Goal: Transaction & Acquisition: Purchase product/service

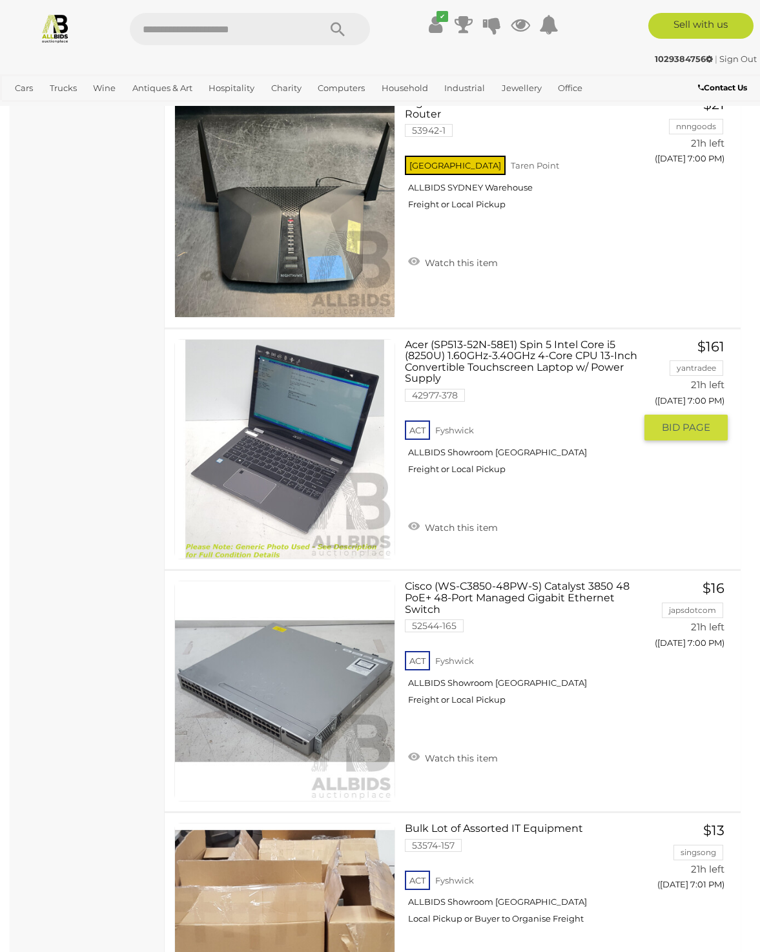
scroll to position [3680, 0]
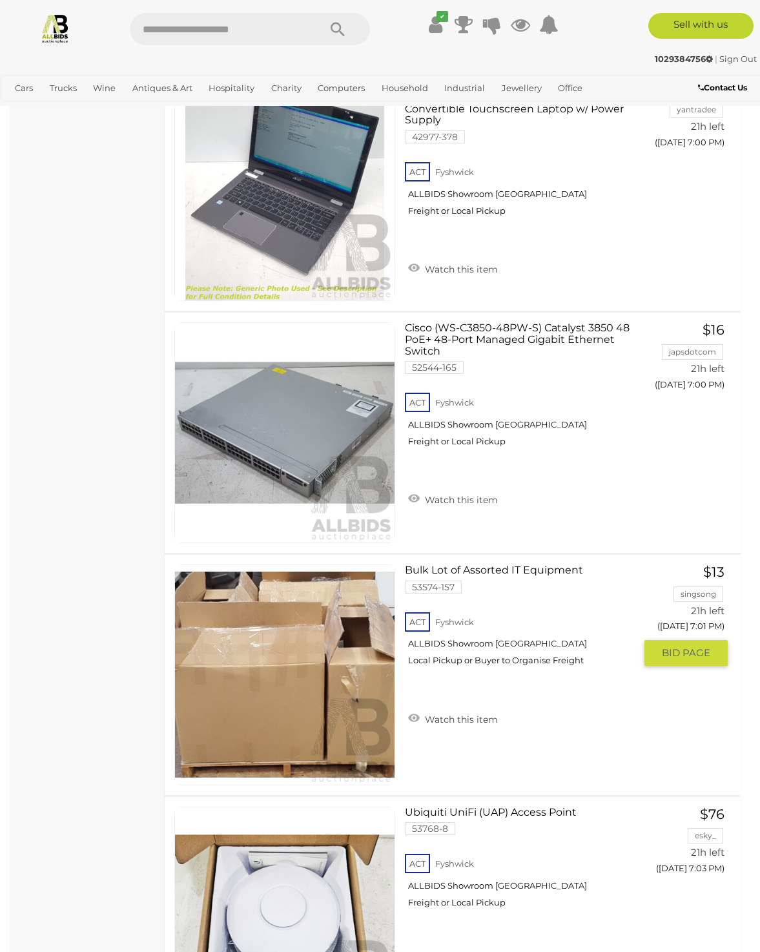
drag, startPoint x: 511, startPoint y: 561, endPoint x: 480, endPoint y: 569, distance: 31.9
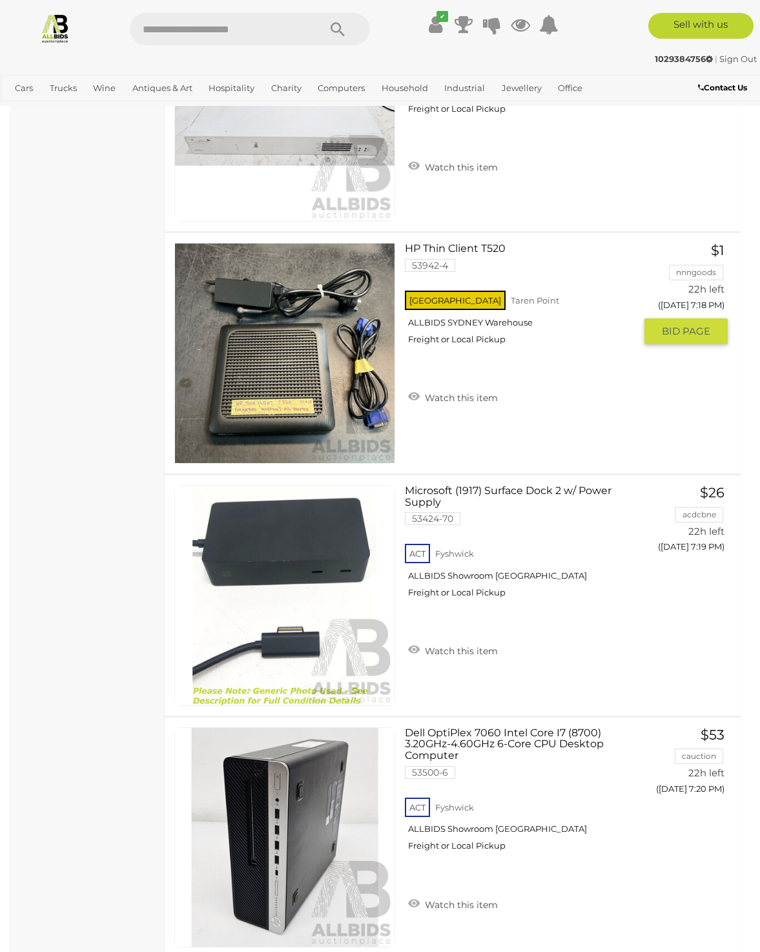
scroll to position [10072, 0]
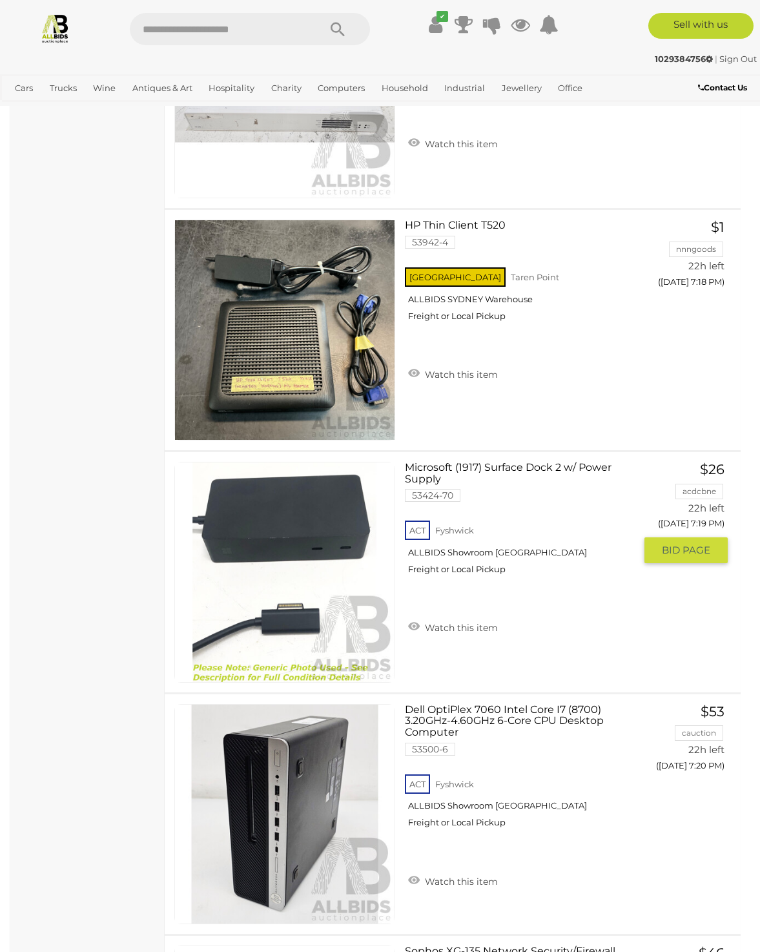
drag, startPoint x: 444, startPoint y: 460, endPoint x: 424, endPoint y: 473, distance: 23.5
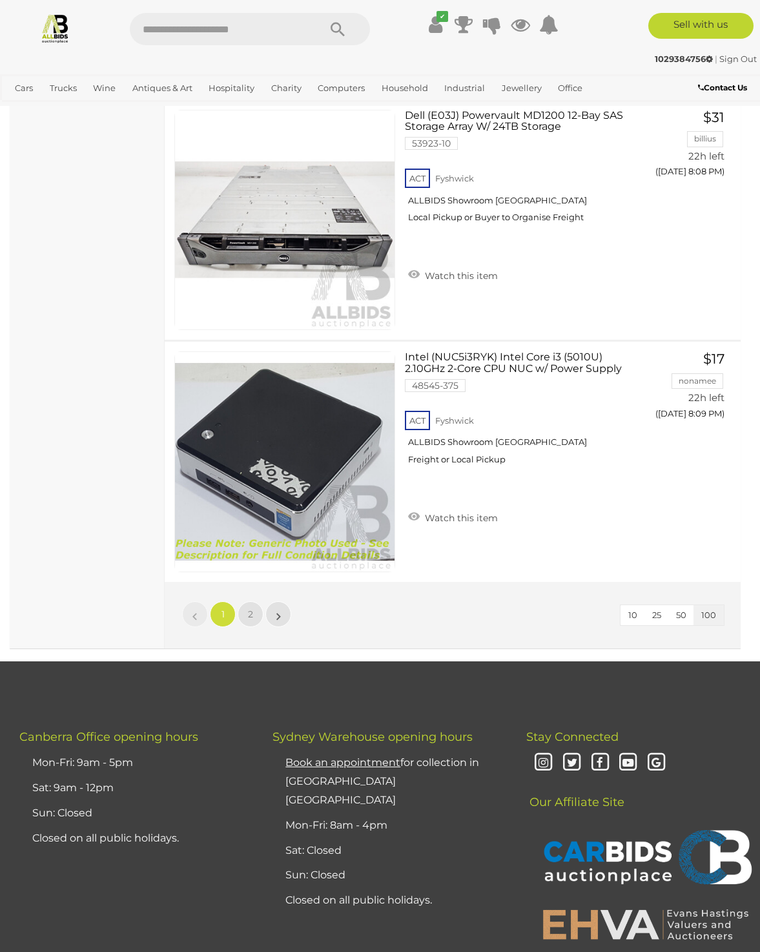
scroll to position [23964, 0]
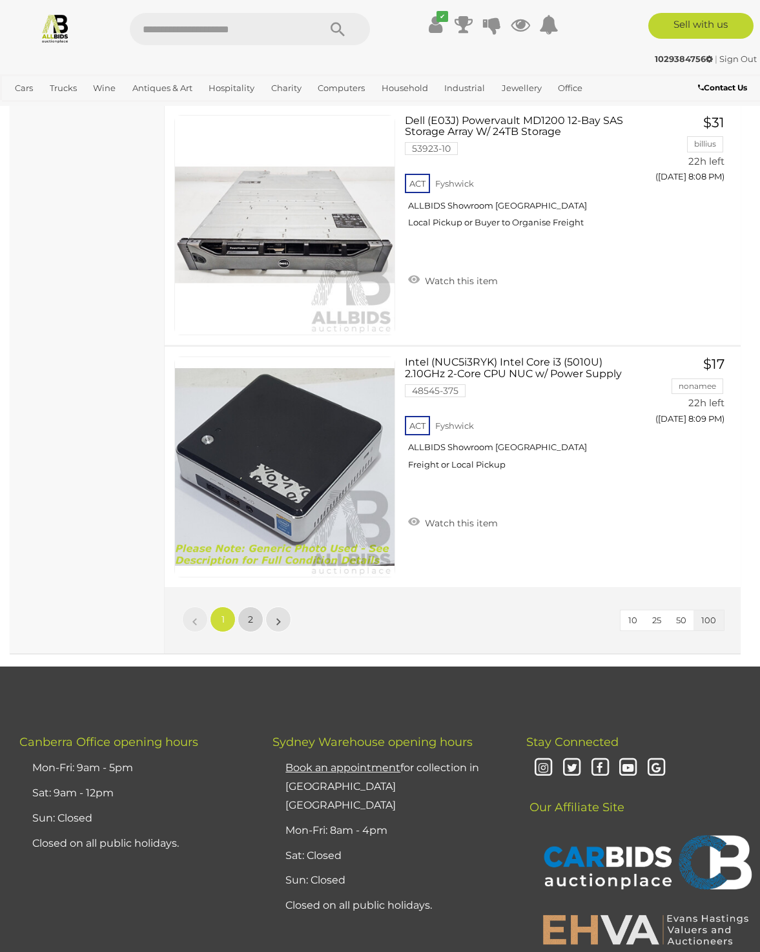
click at [251, 617] on span "2" at bounding box center [250, 619] width 5 height 12
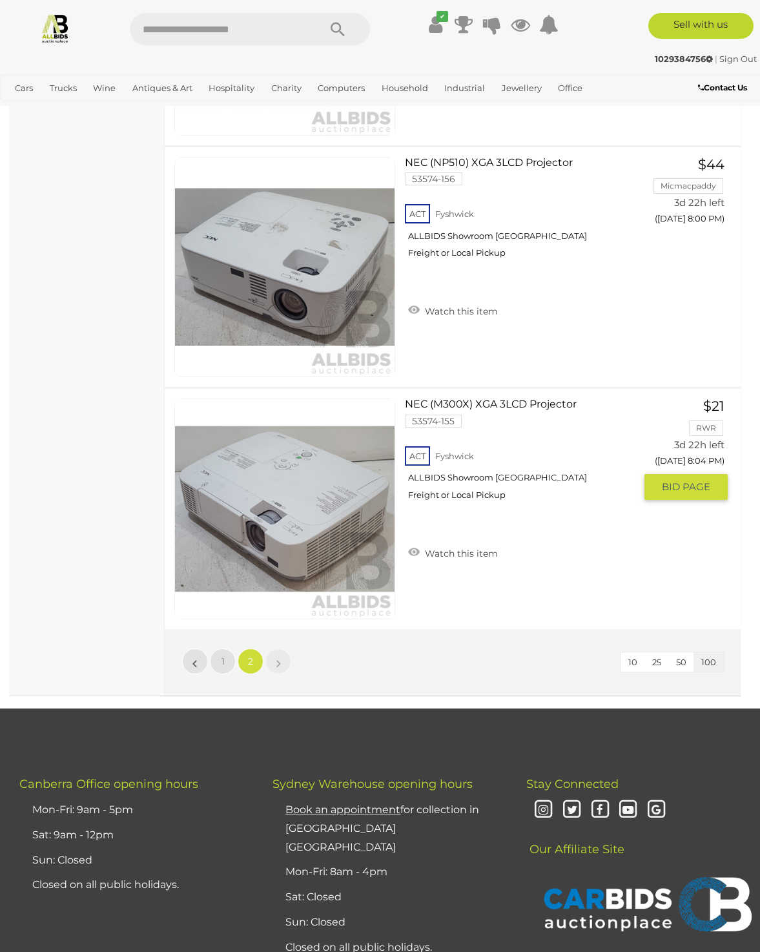
scroll to position [14244, 0]
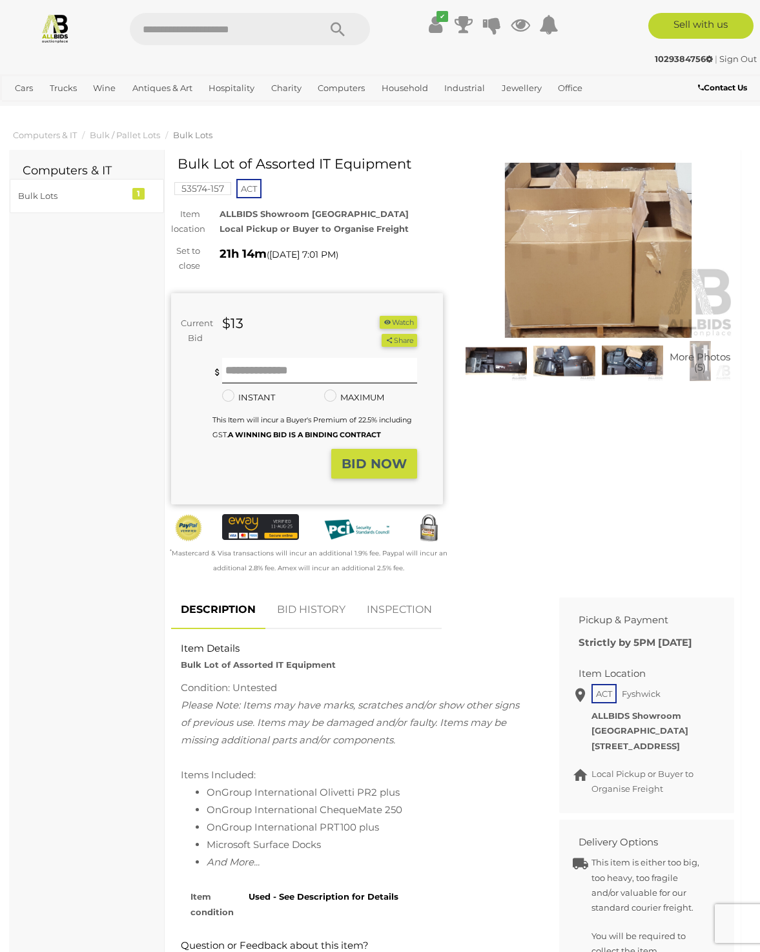
click at [500, 362] on img at bounding box center [495, 360] width 61 height 39
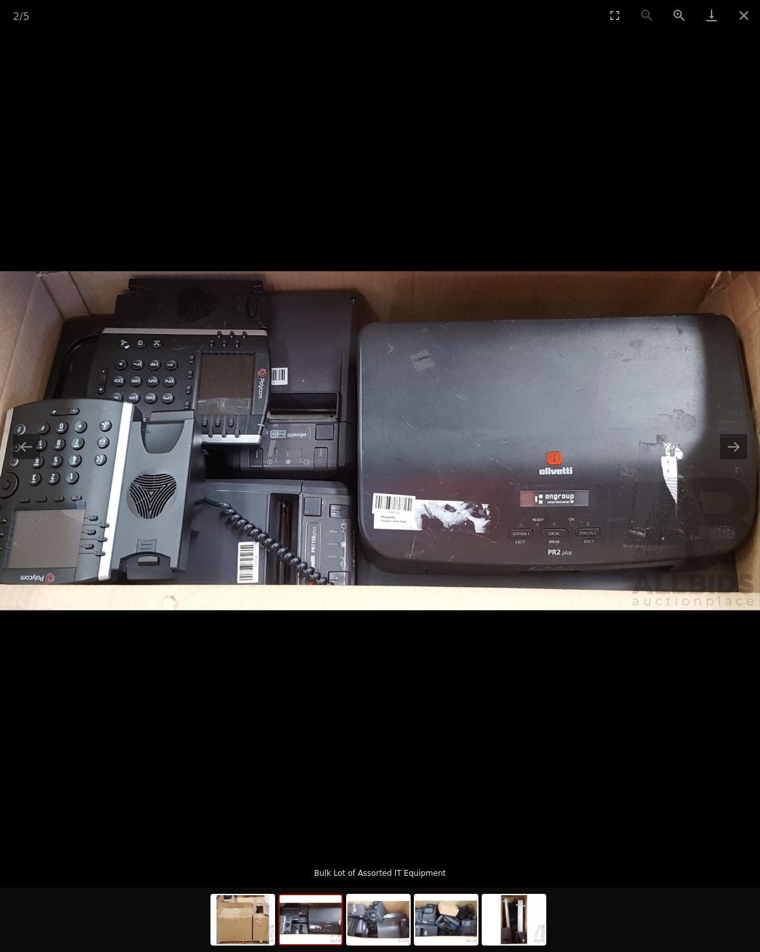
click at [312, 930] on img at bounding box center [311, 919] width 62 height 49
click at [378, 930] on img at bounding box center [378, 919] width 62 height 49
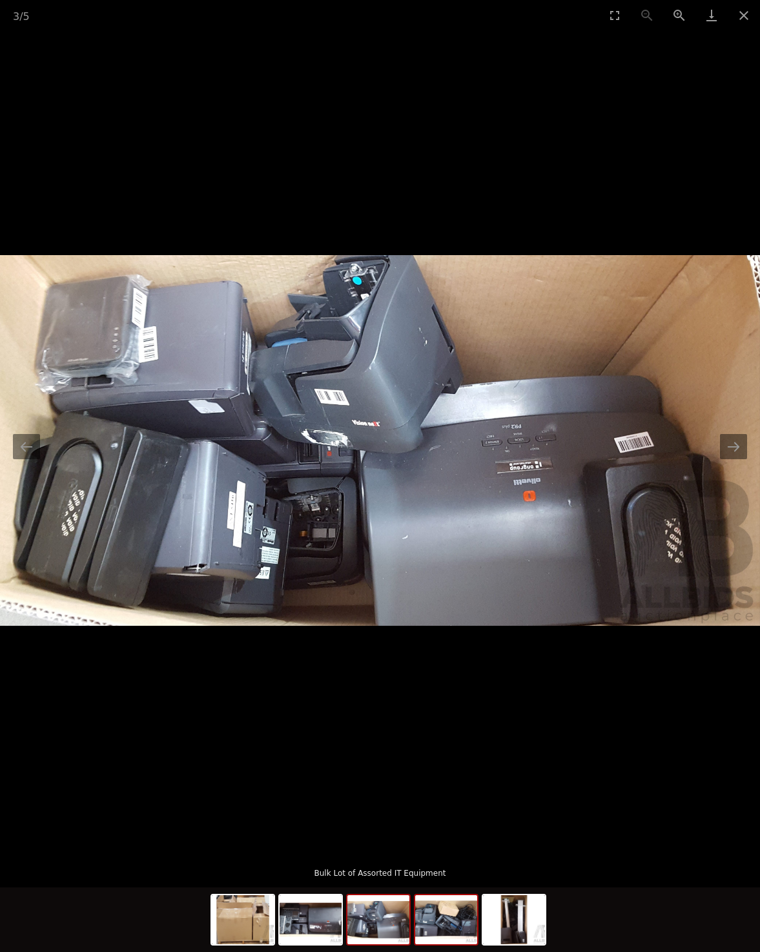
click at [435, 925] on img at bounding box center [446, 919] width 62 height 49
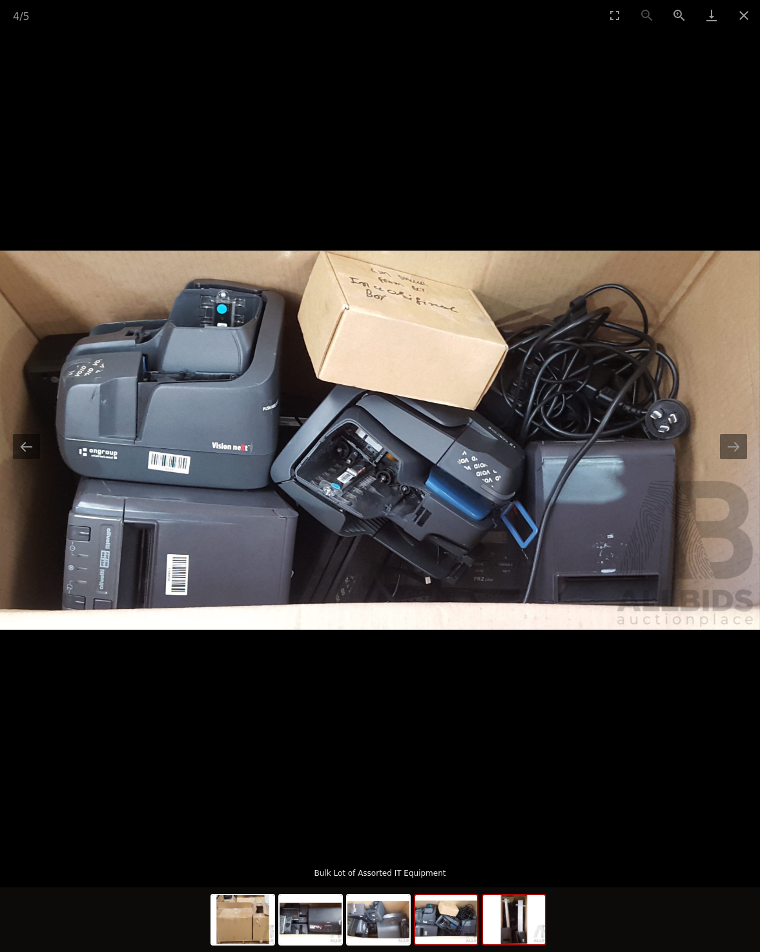
click at [520, 923] on img at bounding box center [514, 919] width 62 height 49
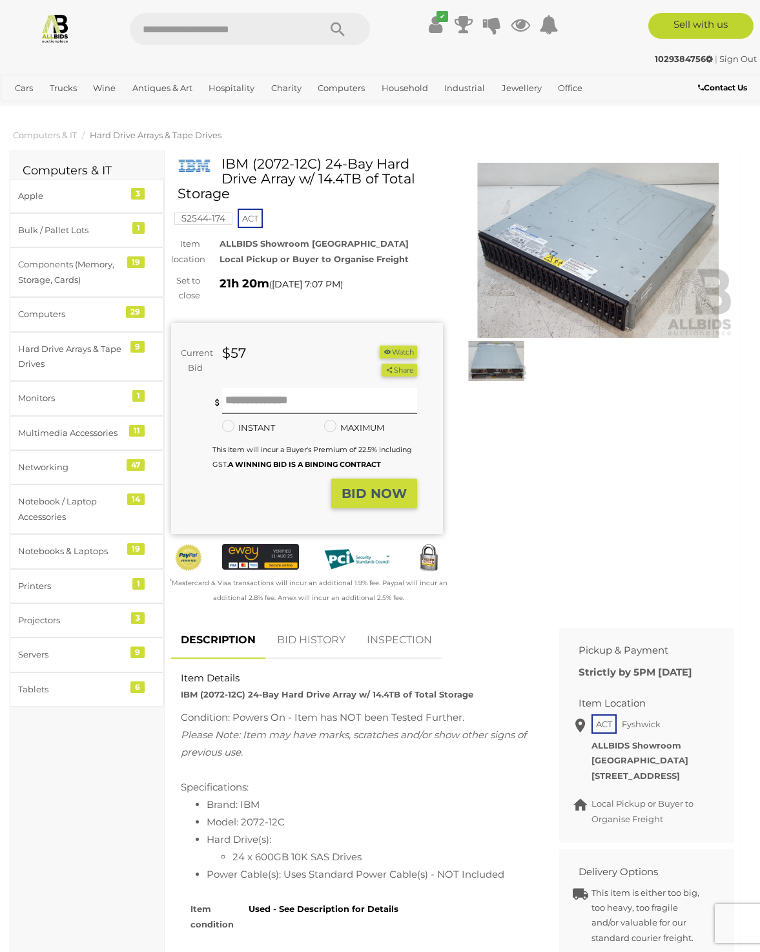
click at [504, 366] on img at bounding box center [495, 360] width 61 height 39
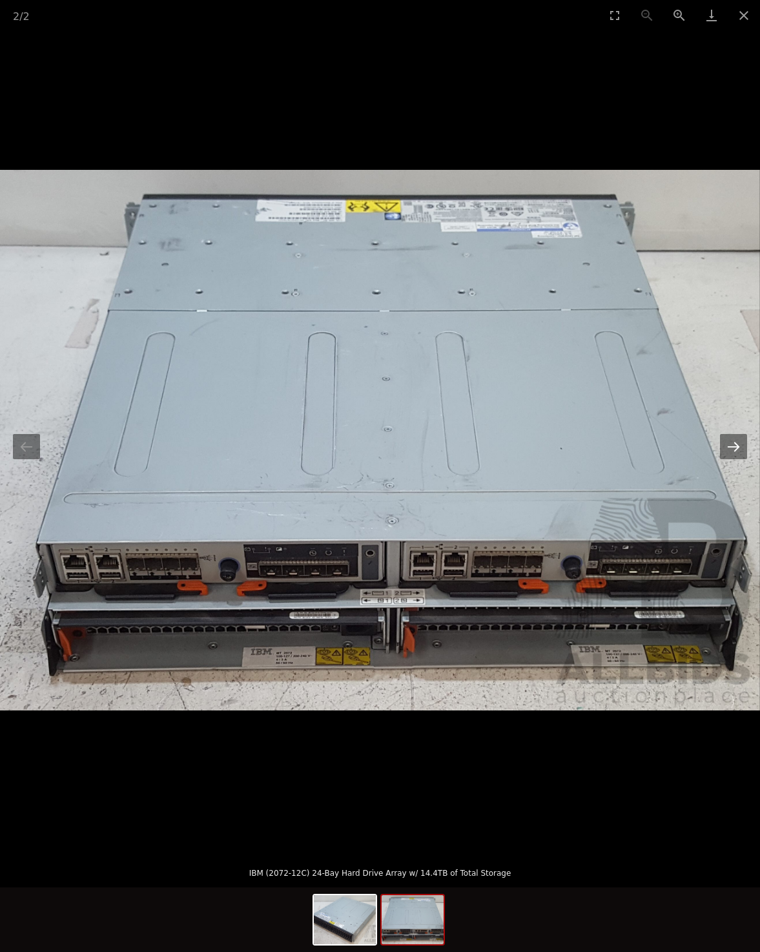
click at [728, 450] on button "Next slide" at bounding box center [733, 446] width 27 height 25
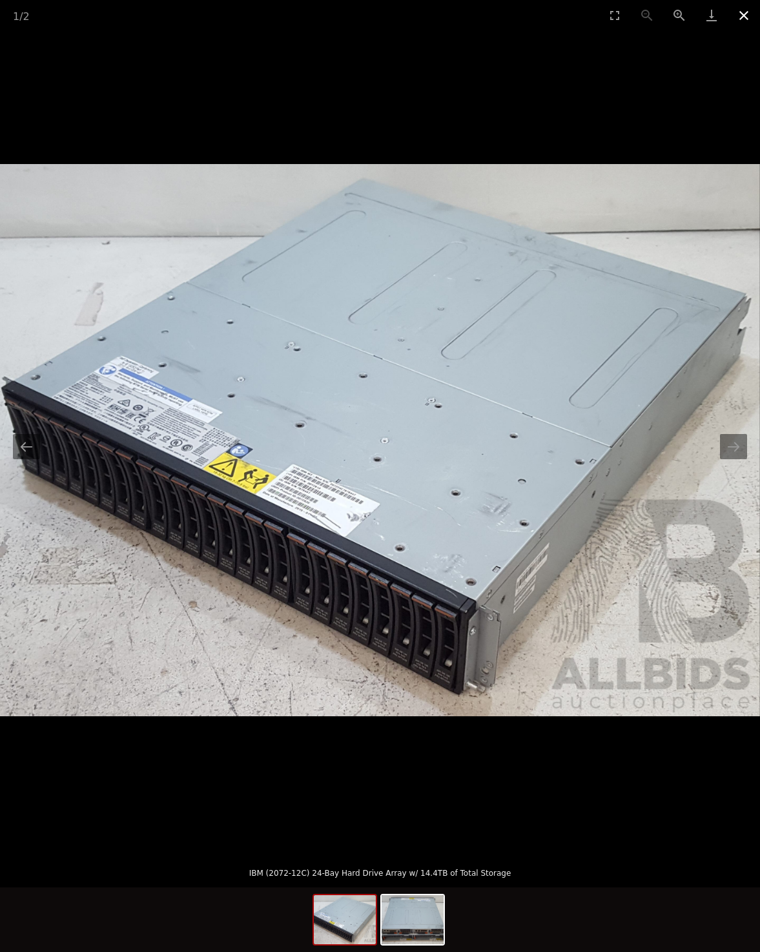
click at [744, 14] on button "Close gallery" at bounding box center [744, 15] width 32 height 30
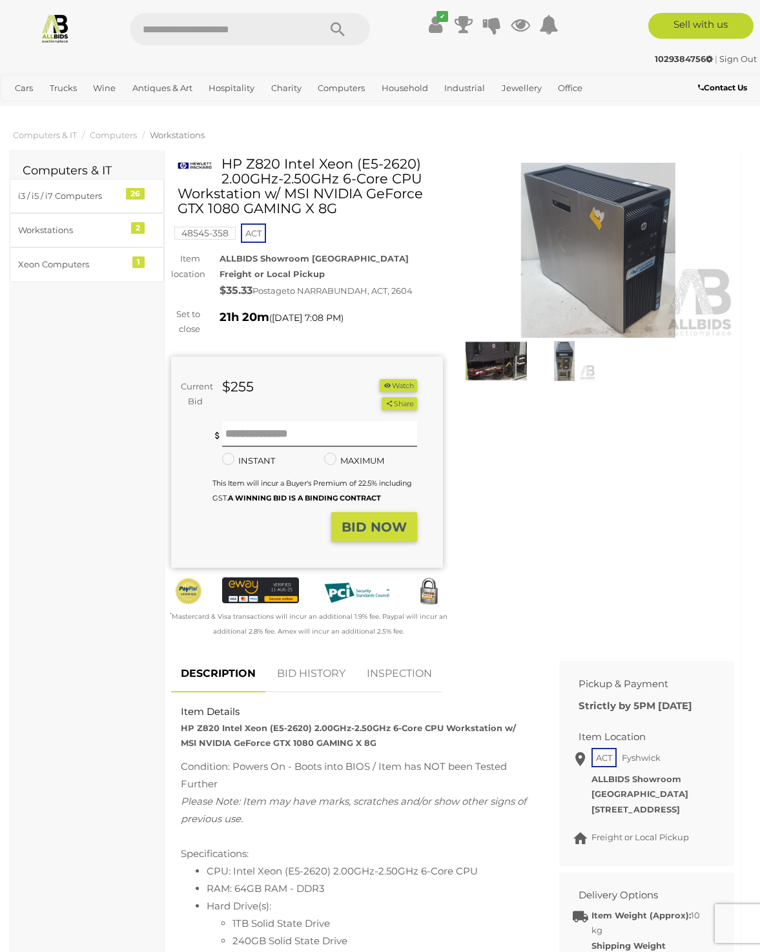
click at [501, 376] on img at bounding box center [495, 360] width 61 height 39
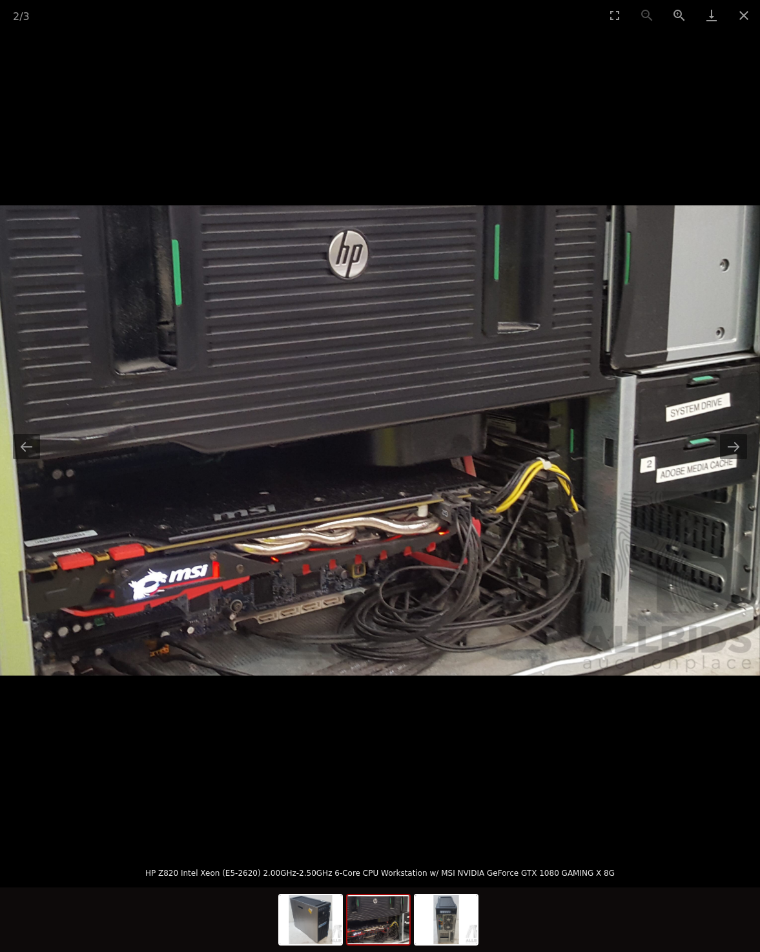
click at [399, 911] on img at bounding box center [378, 919] width 62 height 49
click at [440, 938] on img at bounding box center [446, 919] width 62 height 49
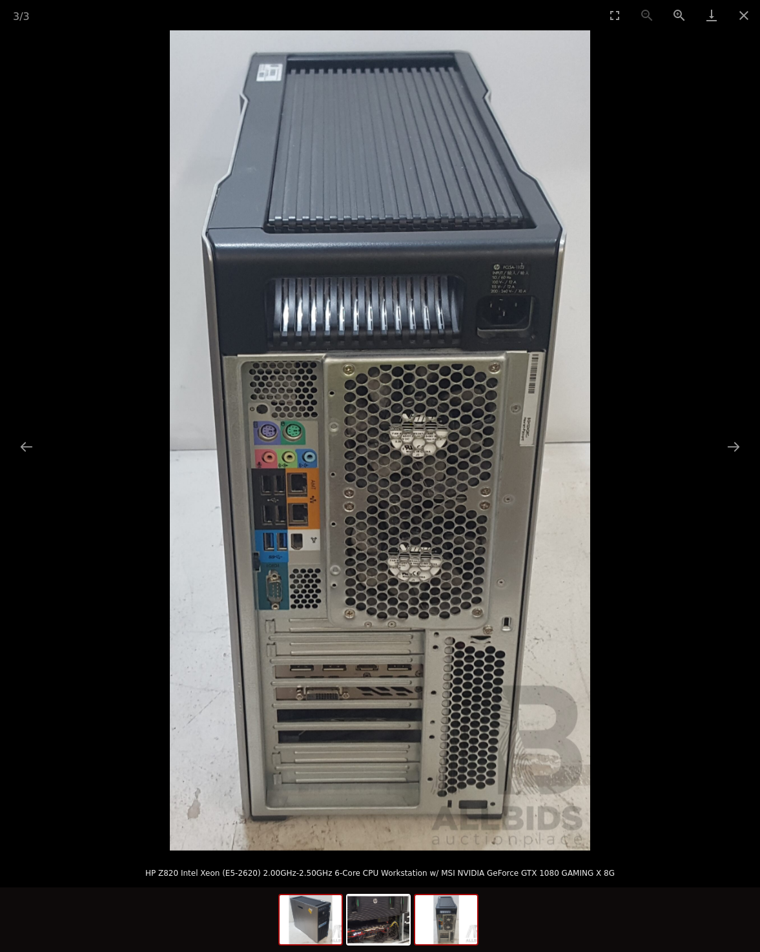
click at [310, 932] on img at bounding box center [311, 919] width 62 height 49
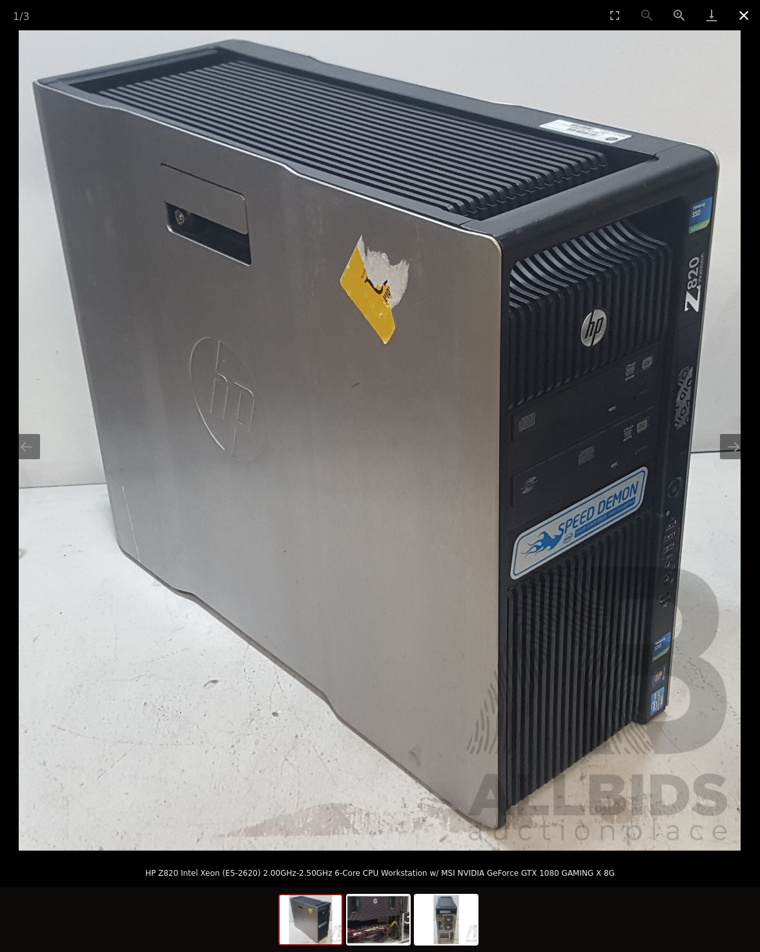
click at [747, 15] on button "Close gallery" at bounding box center [744, 15] width 32 height 30
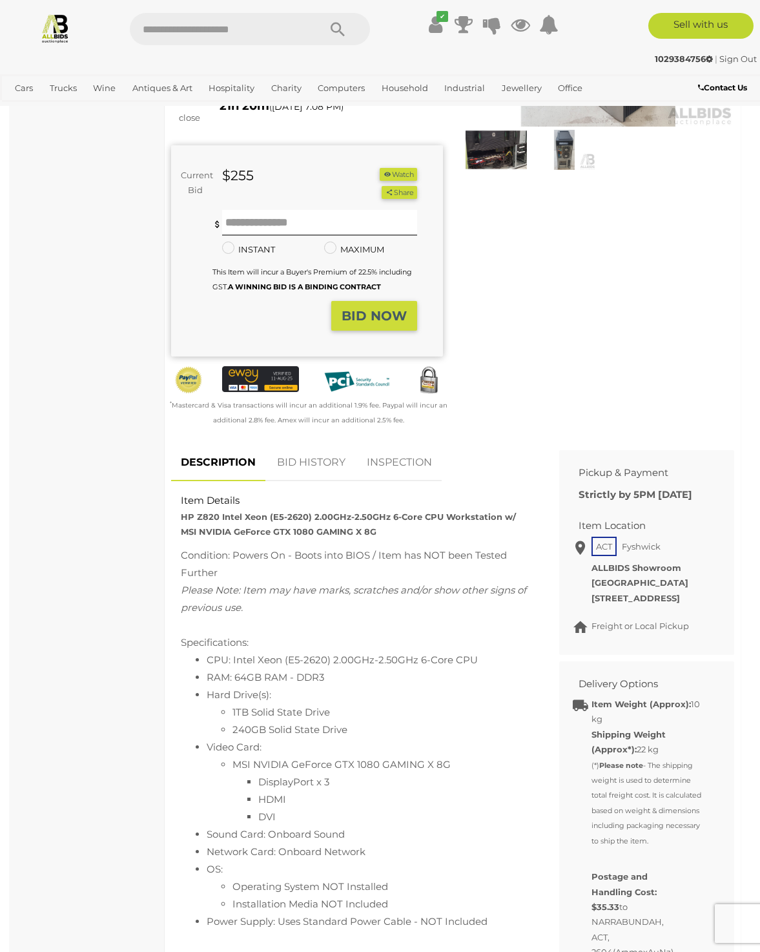
scroll to position [258, 0]
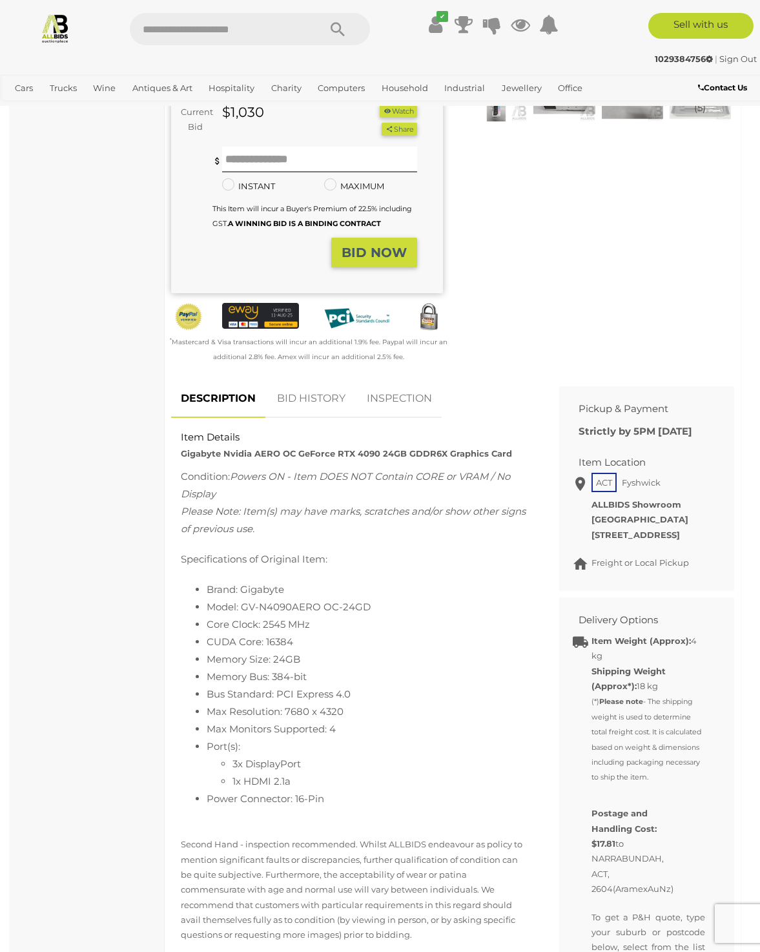
scroll to position [258, 0]
click at [302, 398] on link "BID HISTORY" at bounding box center [311, 400] width 88 height 38
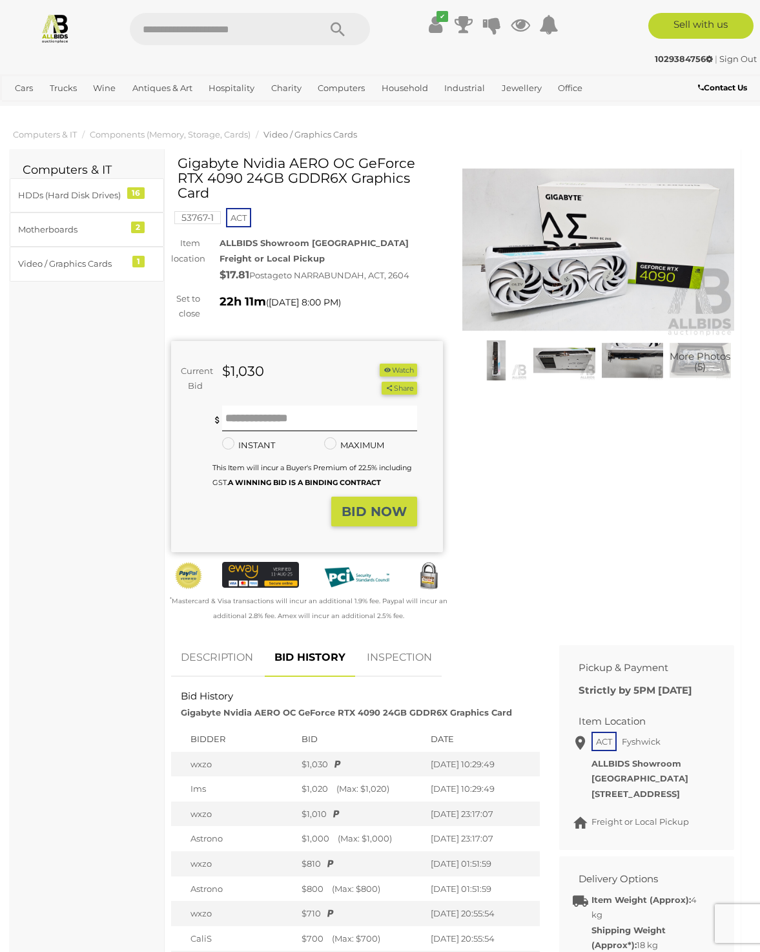
scroll to position [0, 0]
click at [394, 652] on link "INSPECTION" at bounding box center [399, 658] width 85 height 38
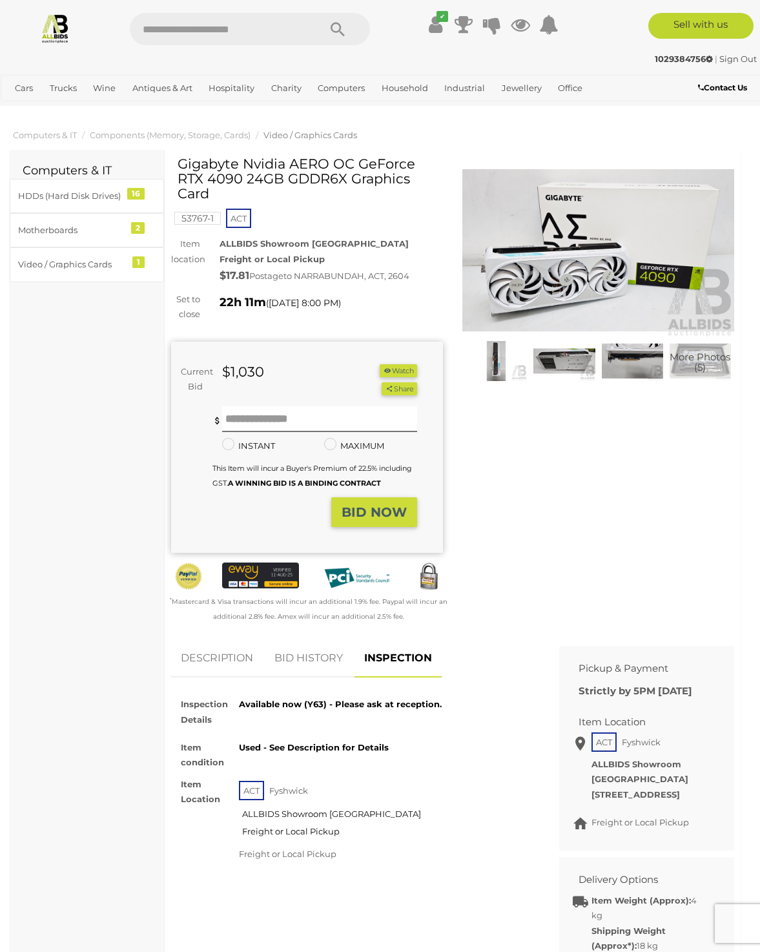
click at [199, 648] on link "DESCRIPTION" at bounding box center [217, 658] width 92 height 38
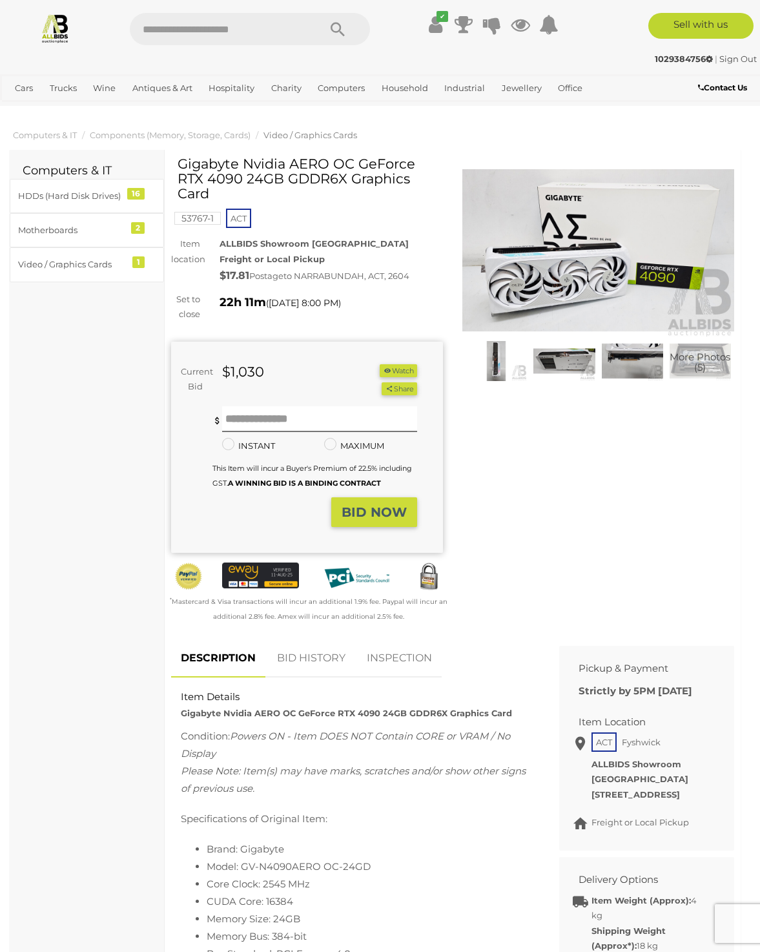
click at [563, 351] on img at bounding box center [563, 360] width 61 height 39
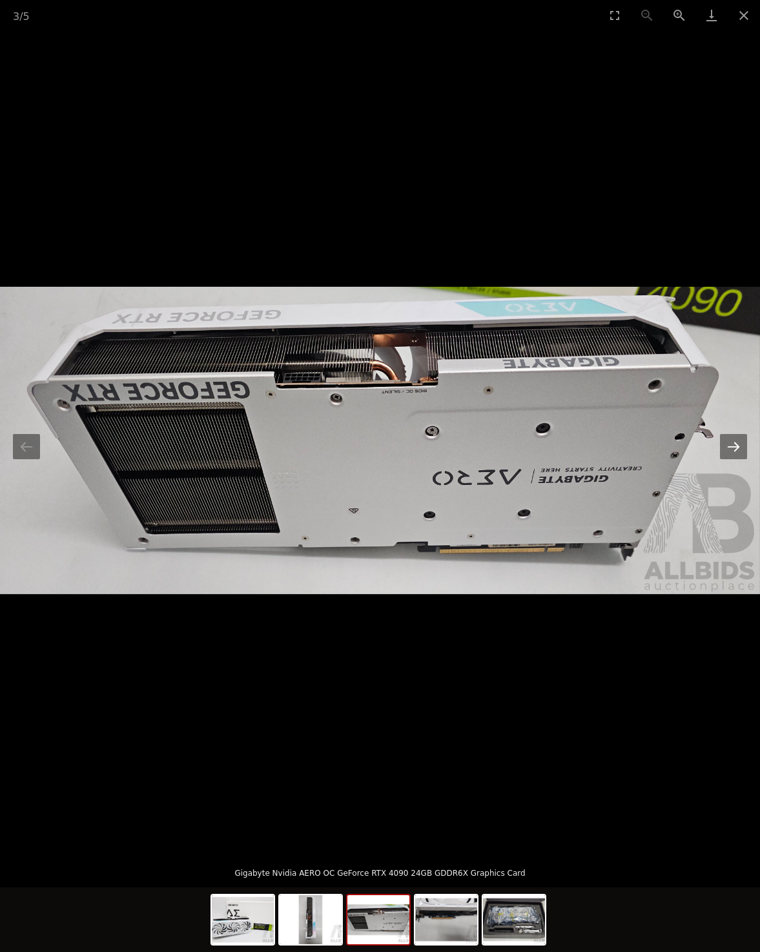
click at [742, 451] on button "Next slide" at bounding box center [733, 446] width 27 height 25
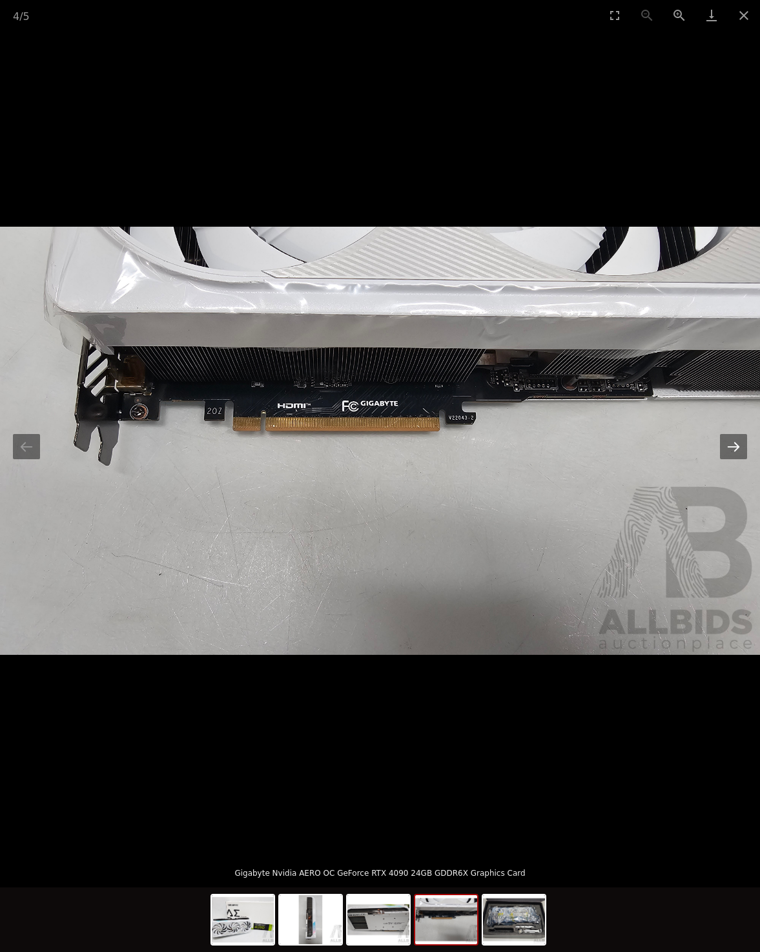
click at [741, 455] on button "Next slide" at bounding box center [733, 446] width 27 height 25
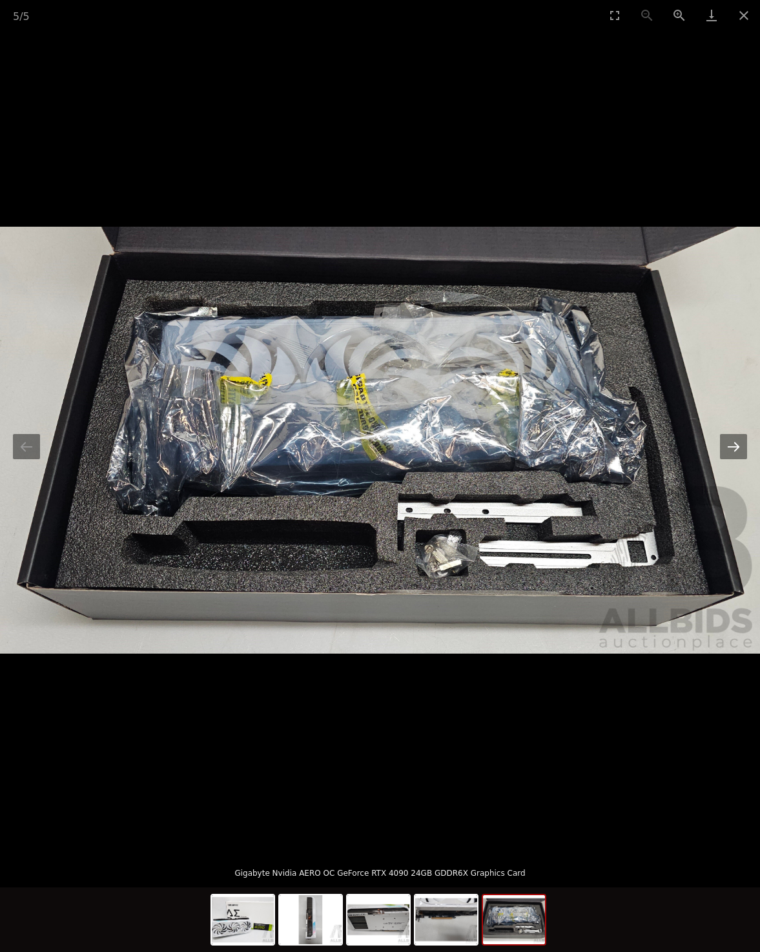
click at [741, 455] on button "Next slide" at bounding box center [733, 446] width 27 height 25
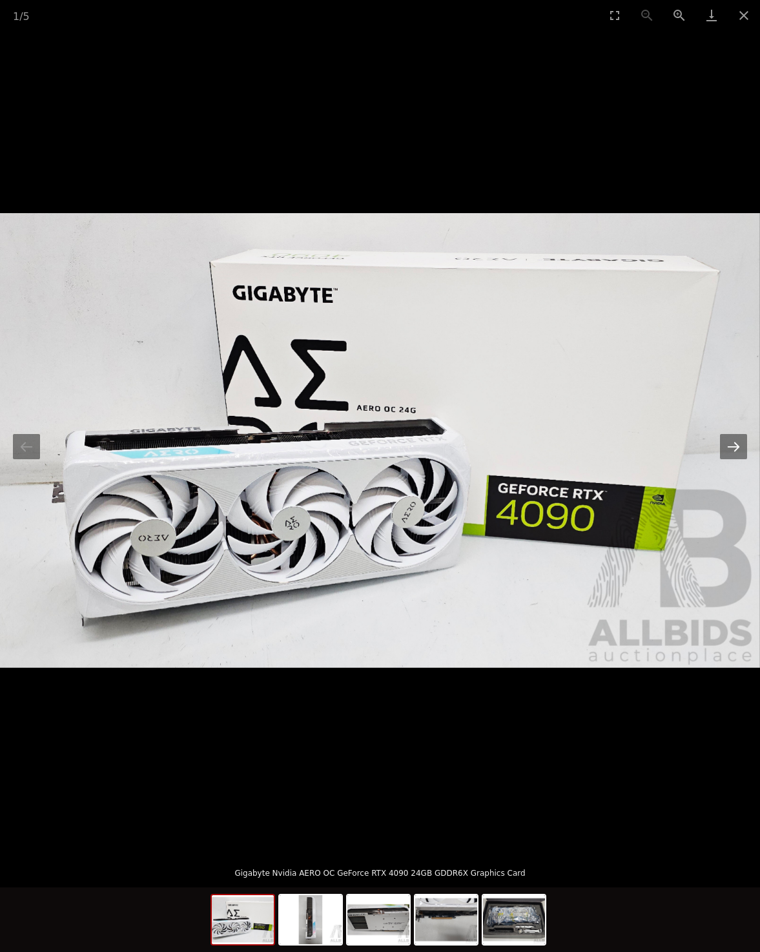
click at [741, 455] on button "Next slide" at bounding box center [733, 446] width 27 height 25
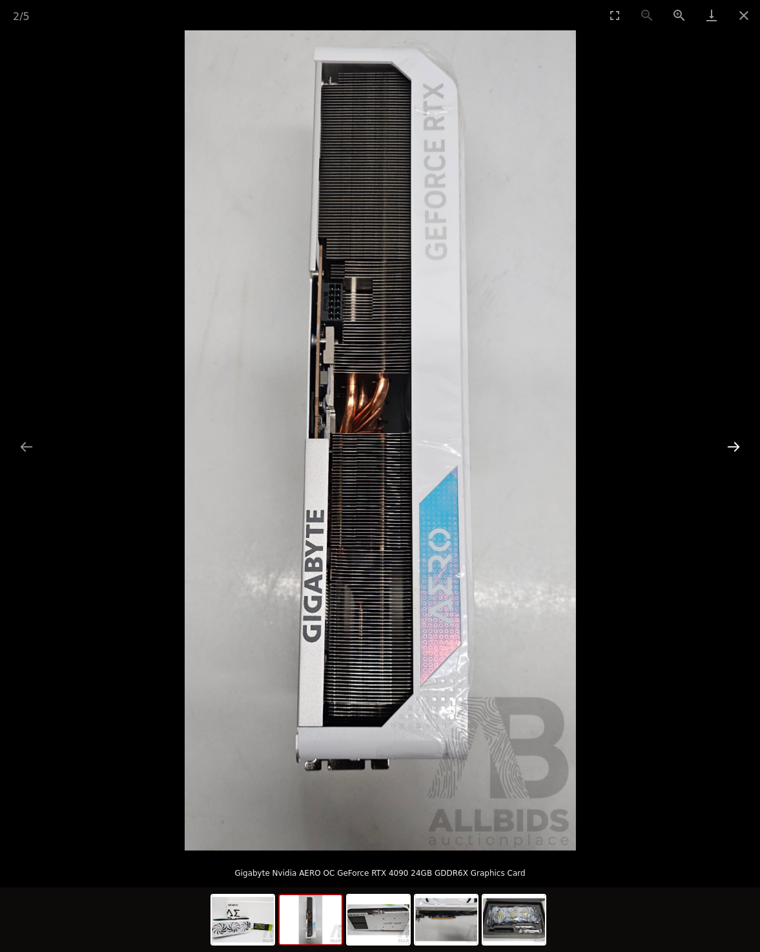
click at [741, 455] on button "Next slide" at bounding box center [733, 446] width 27 height 25
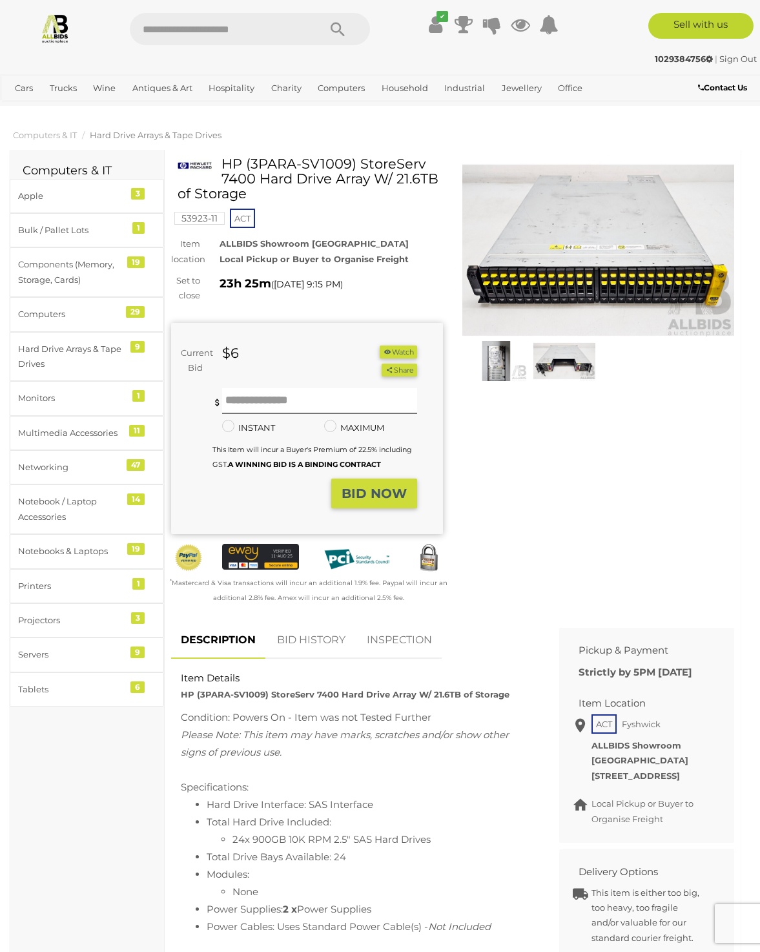
click at [571, 278] on img at bounding box center [598, 250] width 272 height 175
